Goal: Information Seeking & Learning: Learn about a topic

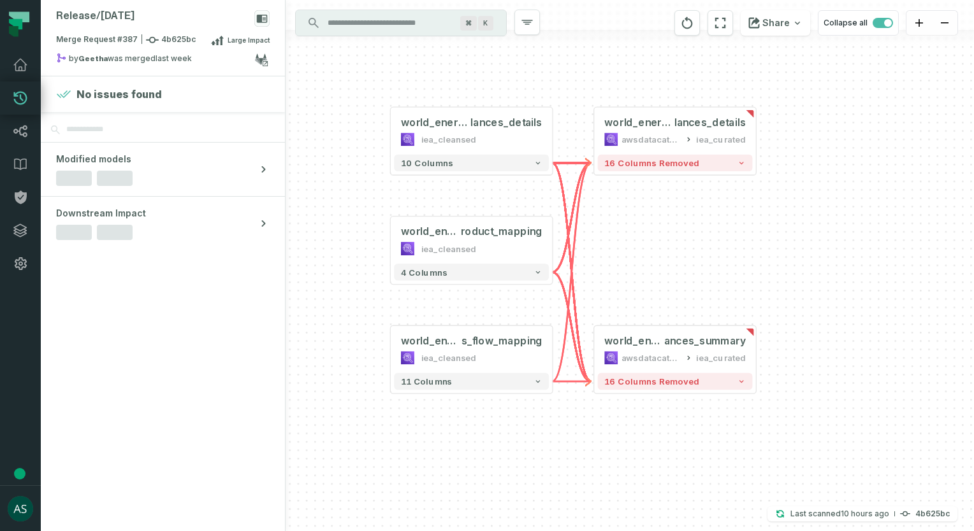
click at [23, 64] on icon at bounding box center [20, 64] width 15 height 15
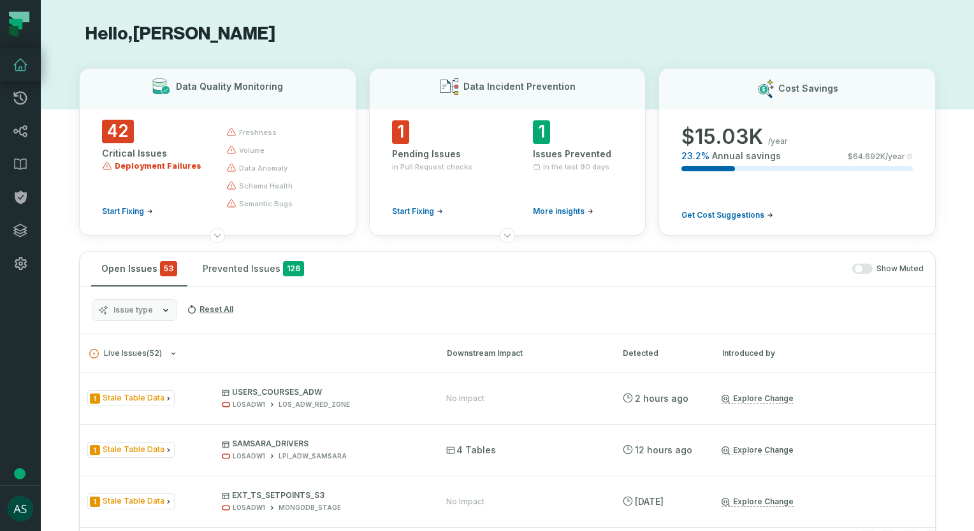
click at [149, 163] on span "Deployment Failures" at bounding box center [158, 166] width 87 height 10
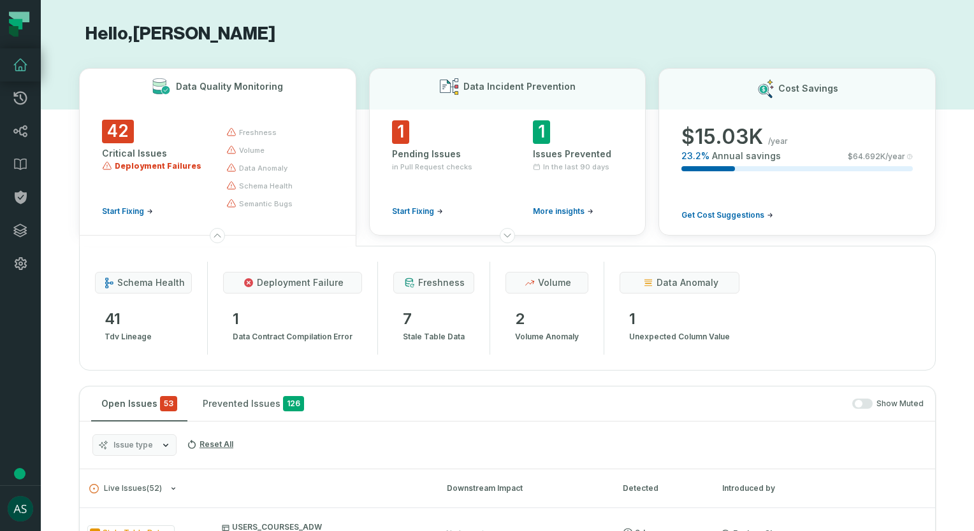
click at [296, 331] on span "data contract compilation error" at bounding box center [293, 336] width 120 height 15
click at [280, 288] on span "deployment failure" at bounding box center [300, 283] width 87 height 13
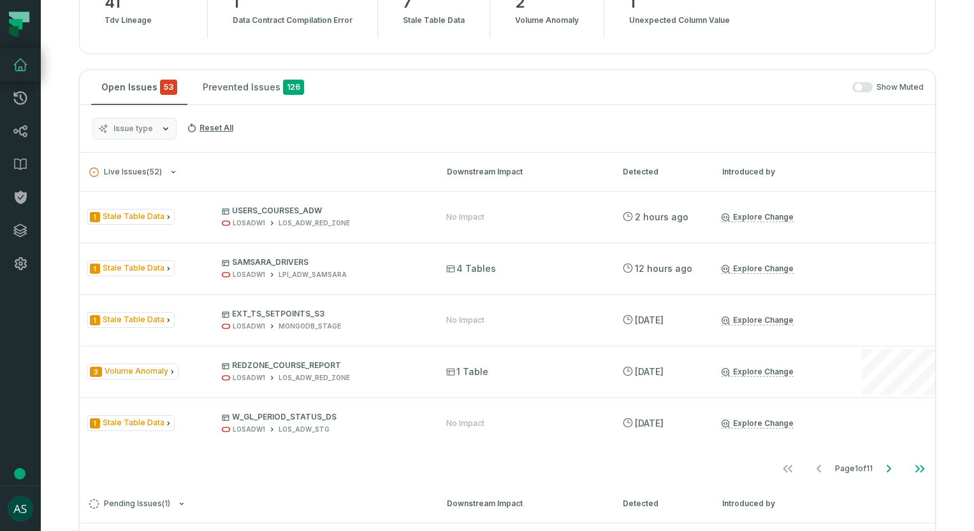
scroll to position [191, 0]
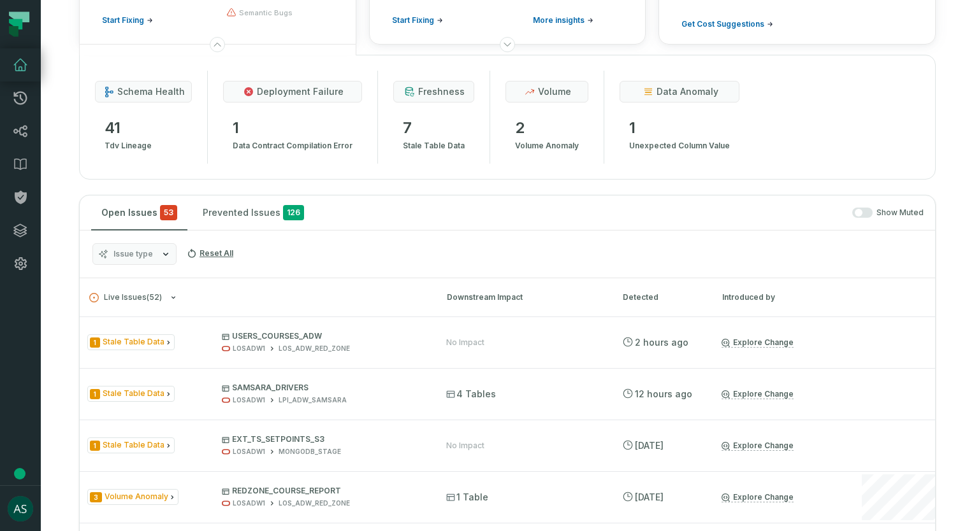
click at [738, 339] on link "Explore Change" at bounding box center [757, 343] width 72 height 10
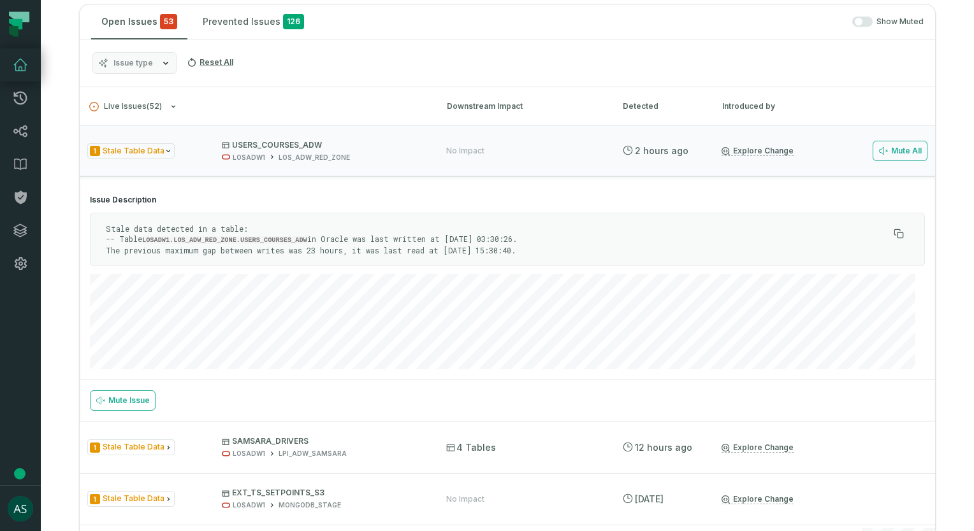
scroll to position [64, 0]
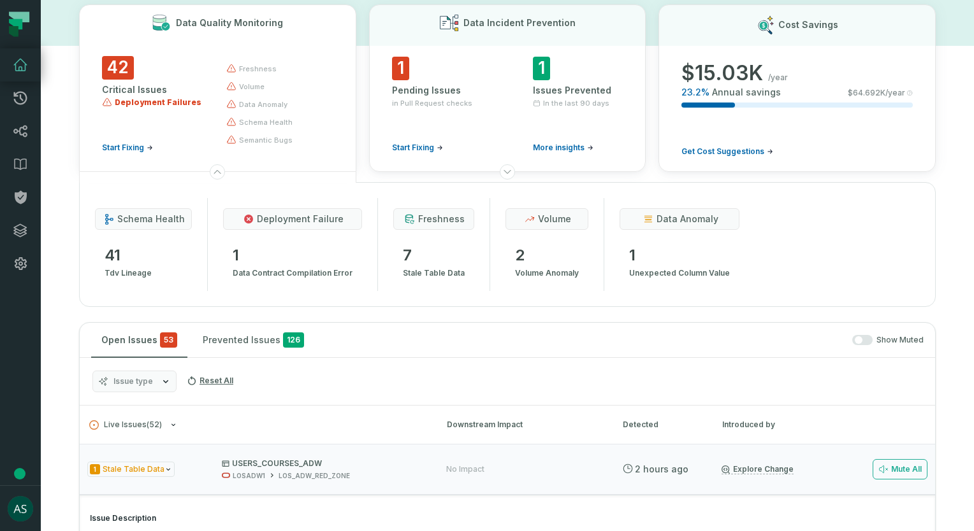
click at [134, 104] on span "Deployment Failures" at bounding box center [158, 102] width 87 height 10
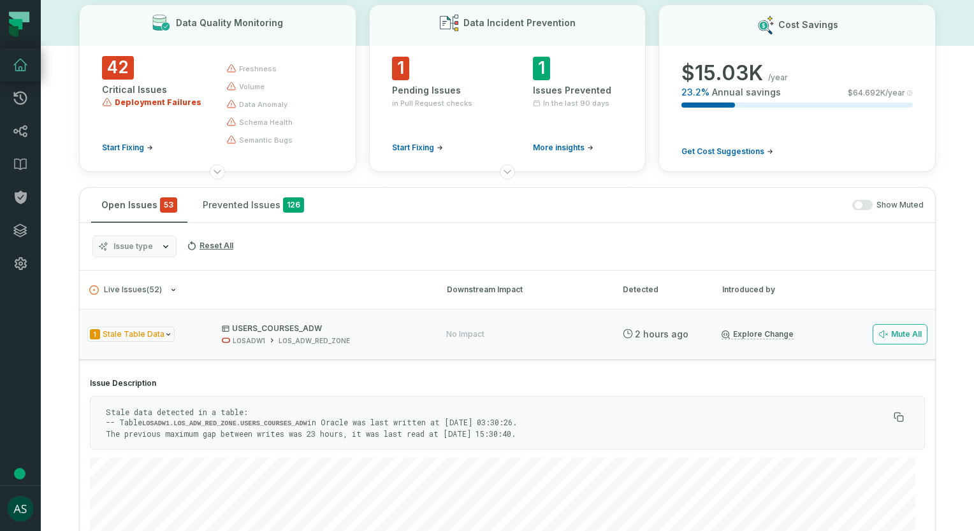
scroll to position [0, 0]
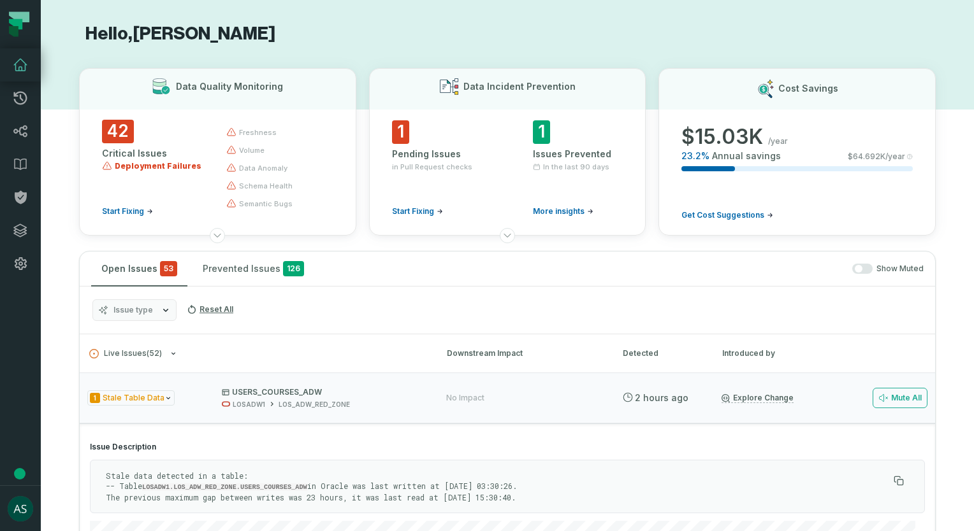
click at [26, 74] on link "Dashboard" at bounding box center [20, 64] width 41 height 33
click at [15, 71] on icon at bounding box center [20, 64] width 15 height 15
click at [7, 65] on link "Dashboard" at bounding box center [20, 64] width 41 height 33
click at [15, 70] on icon at bounding box center [20, 64] width 13 height 11
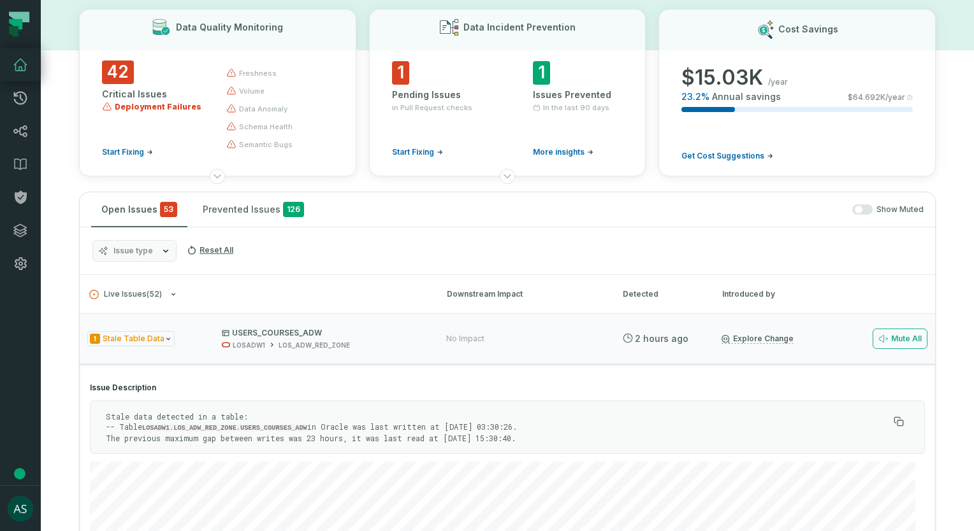
scroll to position [64, 0]
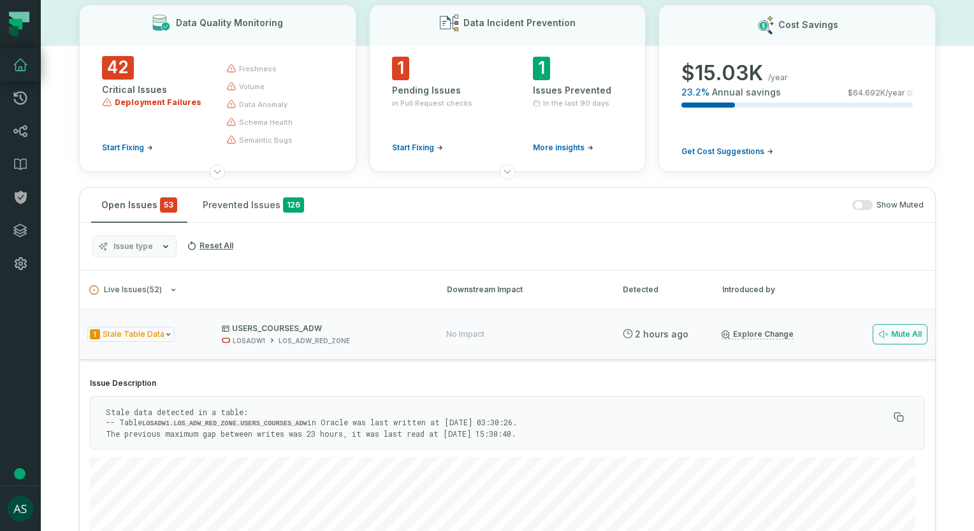
click at [280, 326] on p "USERS_COURSES_ADW" at bounding box center [322, 329] width 201 height 10
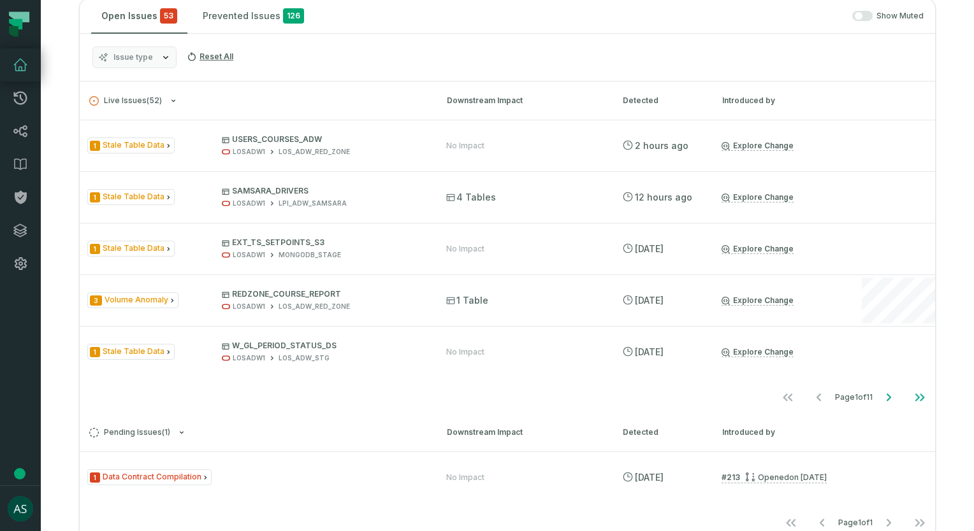
scroll to position [255, 0]
drag, startPoint x: 231, startPoint y: 133, endPoint x: 318, endPoint y: 133, distance: 87.3
click at [318, 133] on p "USERS_COURSES_ADW" at bounding box center [322, 138] width 201 height 10
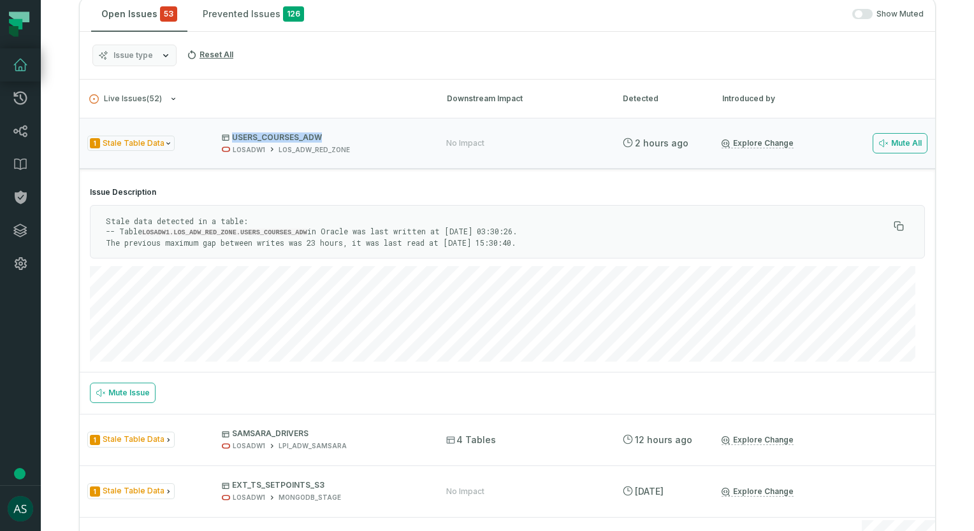
copy p "USERS_COURSES_ADW"
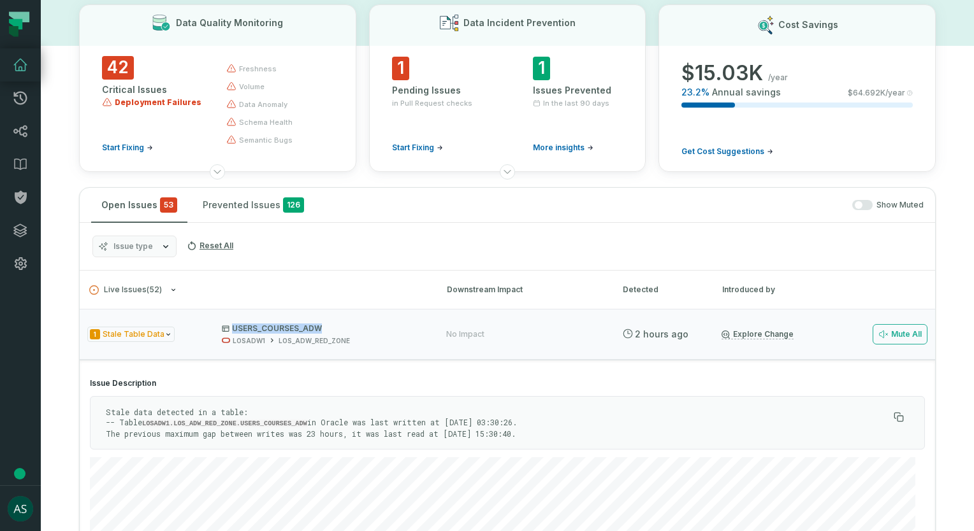
scroll to position [0, 0]
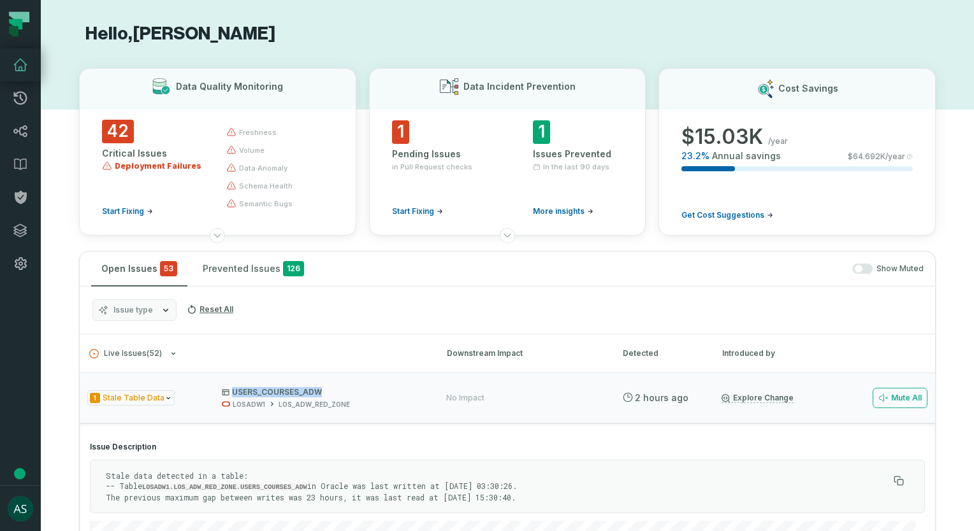
click at [143, 268] on button "Open Issues 53" at bounding box center [139, 269] width 96 height 34
click at [140, 267] on button "Open Issues 53" at bounding box center [139, 269] width 96 height 34
click at [15, 71] on icon at bounding box center [20, 64] width 15 height 15
click at [895, 391] on button "Mute All" at bounding box center [899, 398] width 55 height 20
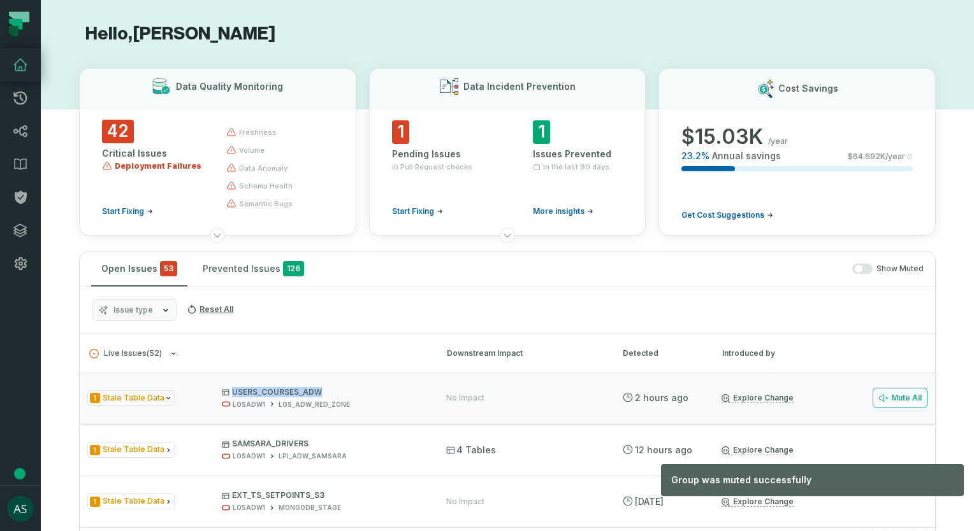
scroll to position [191, 0]
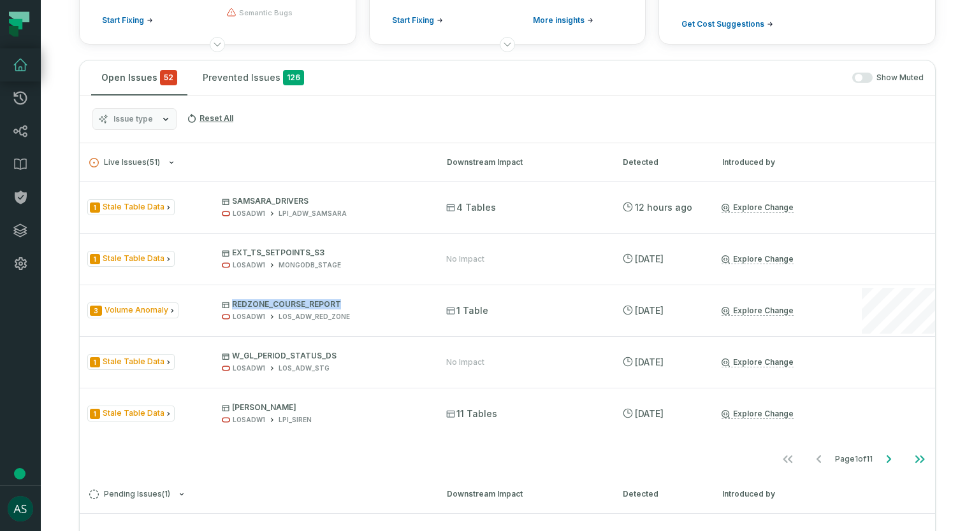
drag, startPoint x: 341, startPoint y: 302, endPoint x: 229, endPoint y: 298, distance: 111.6
click at [229, 298] on div "3 Volume Anomaly REDZONE_COURSE_REPORT LOSADW1 LOS_ADW_RED_ZONE 1 Table 10/11/2…" at bounding box center [507, 310] width 855 height 51
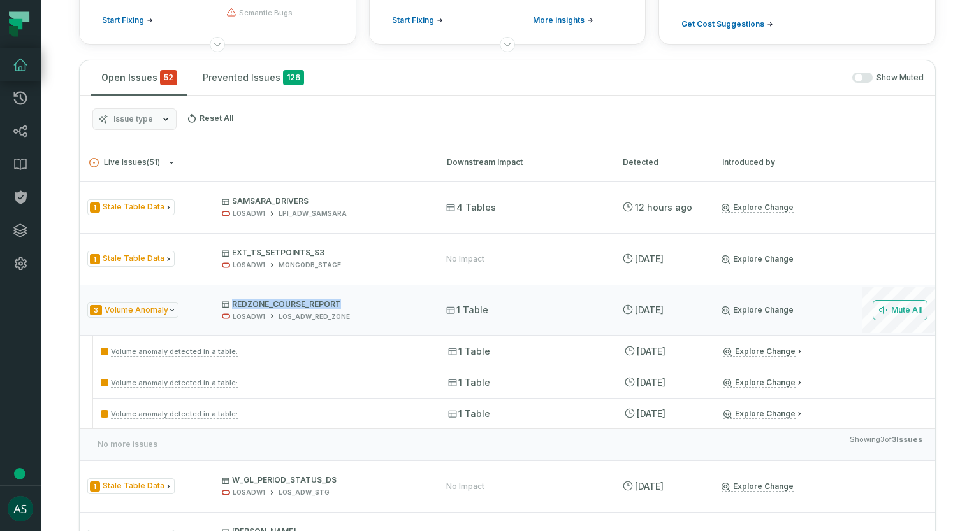
copy p "REDZONE_COURSE_REPORT"
